Goal: Information Seeking & Learning: Learn about a topic

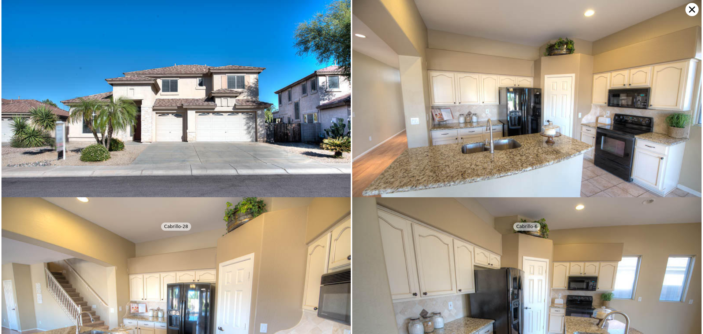
scroll to position [0, 171]
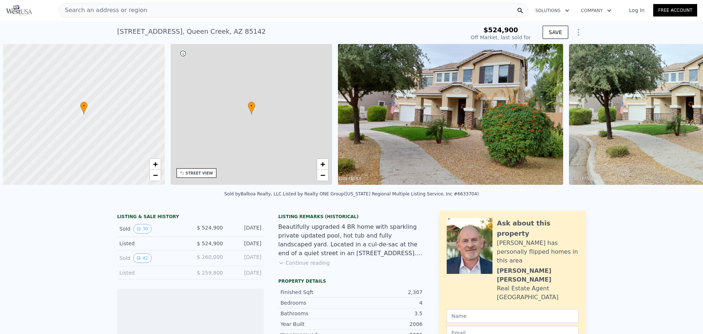
scroll to position [0, 3]
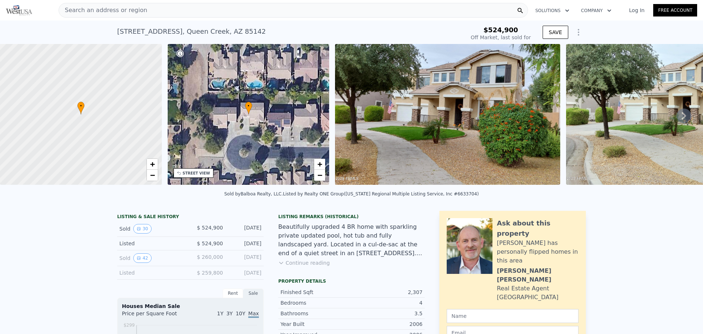
click at [461, 118] on img at bounding box center [447, 114] width 225 height 141
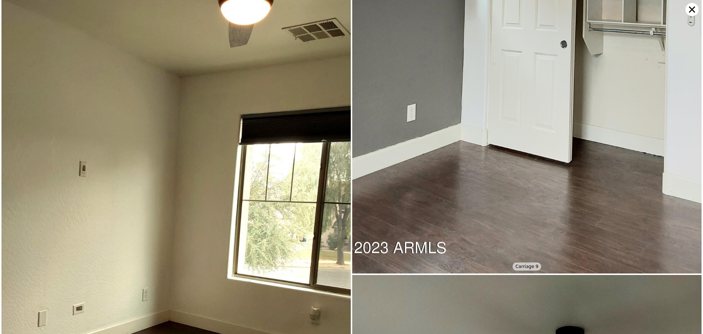
scroll to position [1741, 0]
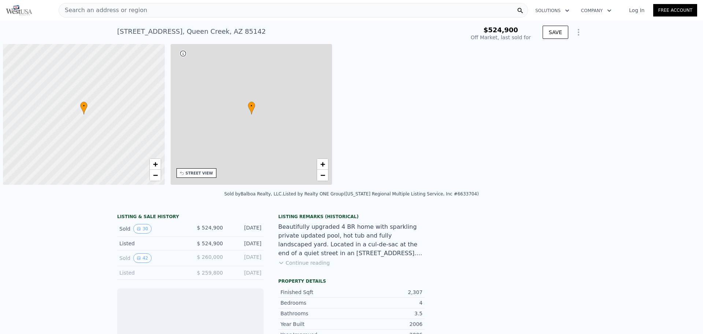
scroll to position [0, 3]
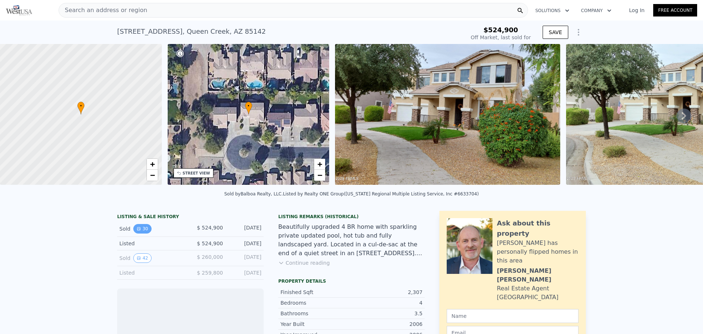
click at [144, 233] on button "30" at bounding box center [142, 229] width 18 height 10
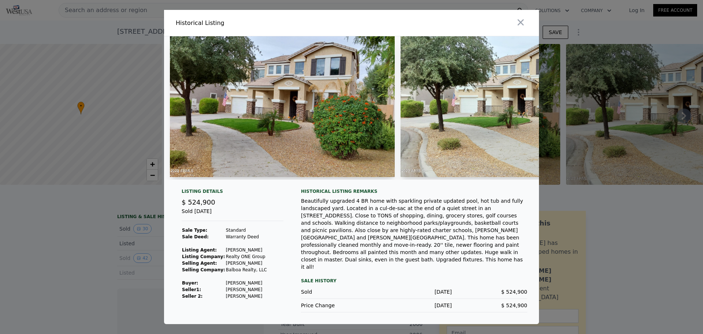
click at [296, 129] on img at bounding box center [282, 106] width 225 height 141
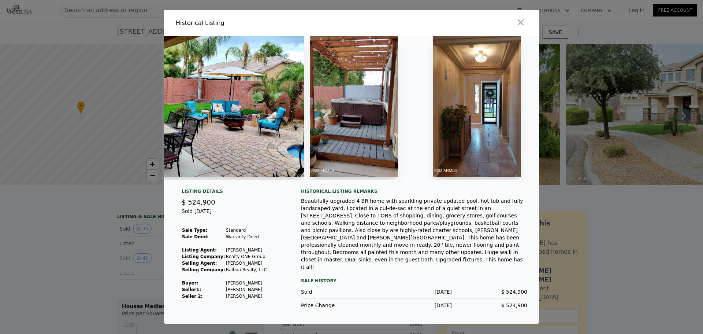
scroll to position [0, 0]
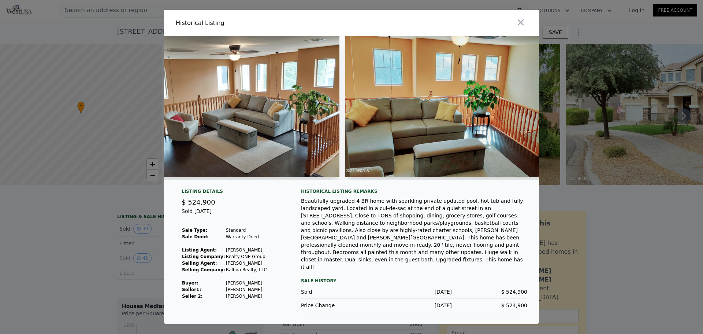
click at [118, 202] on div at bounding box center [351, 167] width 703 height 334
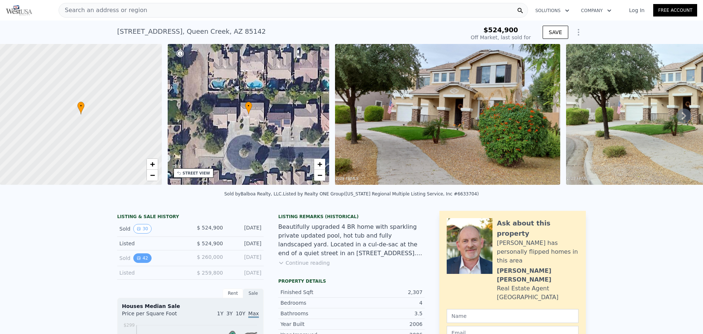
click at [137, 260] on icon "View historical data" at bounding box center [139, 258] width 4 height 4
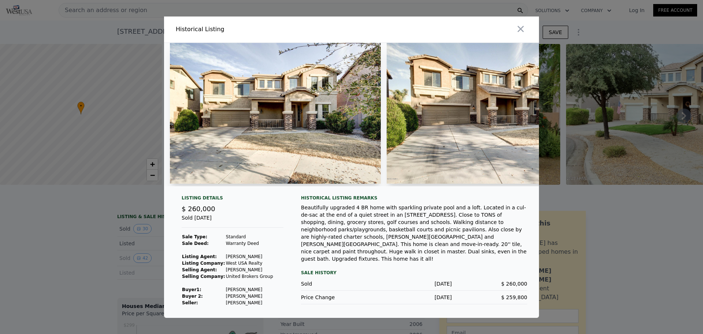
click at [232, 137] on img at bounding box center [275, 113] width 211 height 141
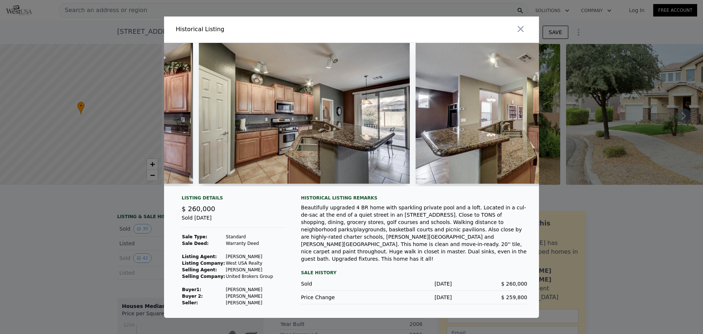
scroll to position [0, 3224]
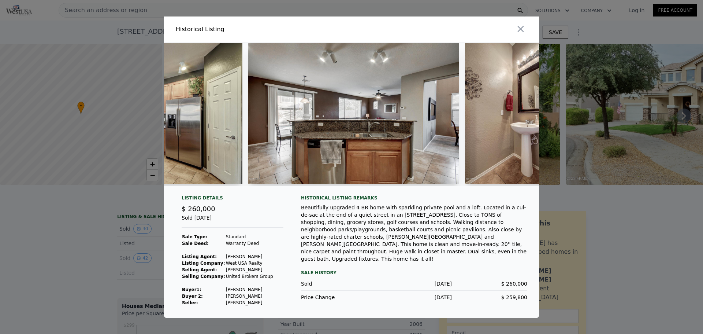
type input "$ 571,000"
type input "-$ 14,834"
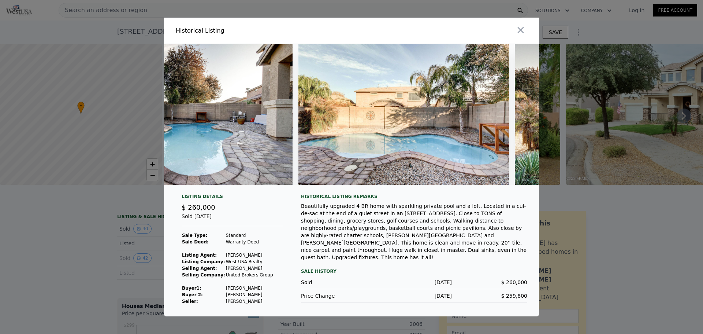
scroll to position [0, 7635]
